Goal: Task Accomplishment & Management: Use online tool/utility

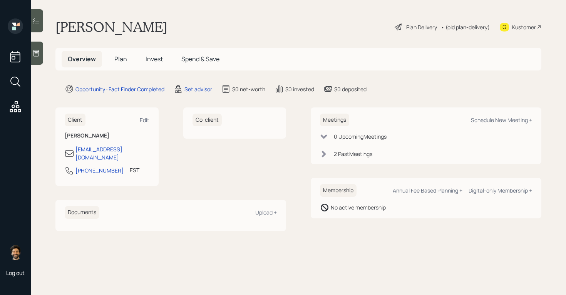
click at [489, 116] on div "Meetings Schedule New Meeting +" at bounding box center [426, 120] width 212 height 13
click at [488, 120] on div "Schedule New Meeting +" at bounding box center [501, 119] width 61 height 7
select select "round-[PERSON_NAME]"
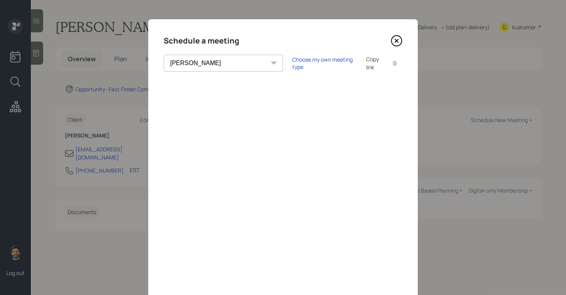
click at [366, 63] on div "Copy link" at bounding box center [375, 63] width 18 height 16
